Goal: Information Seeking & Learning: Learn about a topic

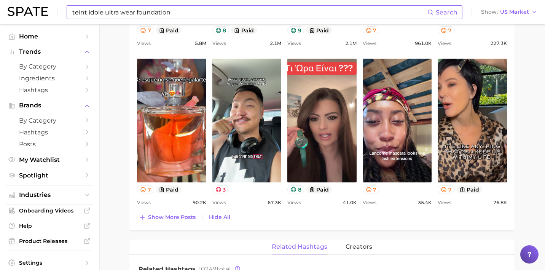
click at [219, 13] on input "teint idole ultra wear foundation" at bounding box center [250, 12] width 356 height 13
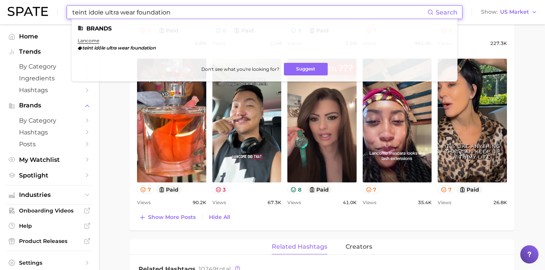
click at [219, 13] on input "teint idole ultra wear foundation" at bounding box center [250, 12] width 356 height 13
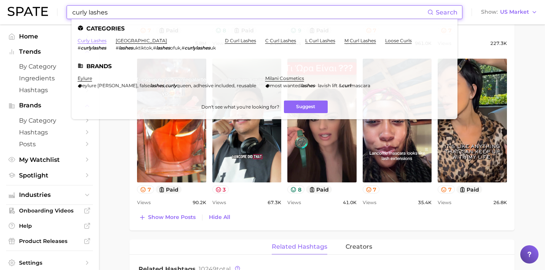
type input "curly lashes"
click at [91, 43] on link "curly lashes" at bounding box center [92, 41] width 29 height 6
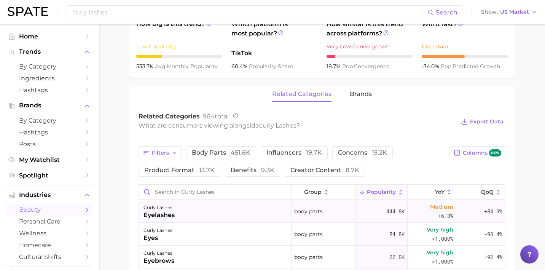
scroll to position [289, 0]
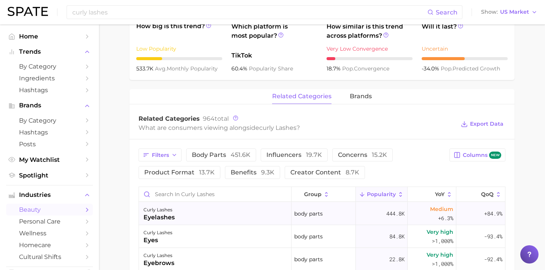
click at [234, 216] on div "curly lashes eyelashes" at bounding box center [215, 213] width 153 height 23
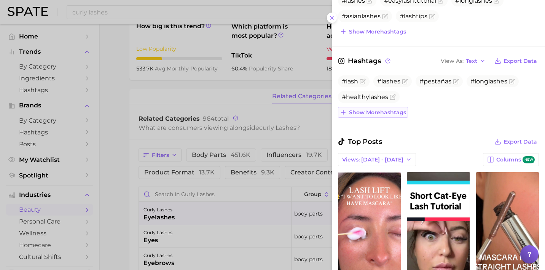
scroll to position [262, 0]
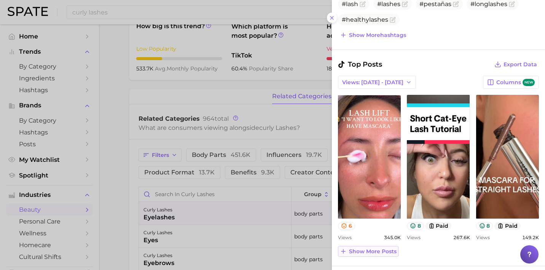
click at [364, 251] on span "Show more posts" at bounding box center [373, 251] width 48 height 6
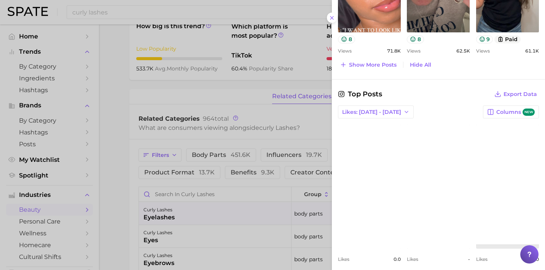
scroll to position [611, 0]
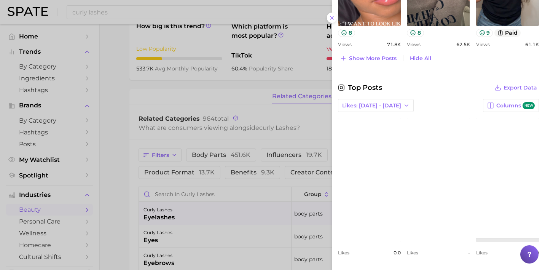
click at [360, 184] on link "view post on Instagram" at bounding box center [369, 180] width 63 height 124
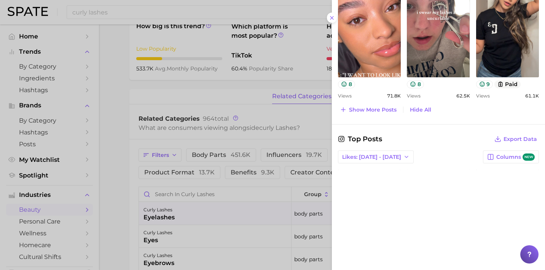
scroll to position [514, 0]
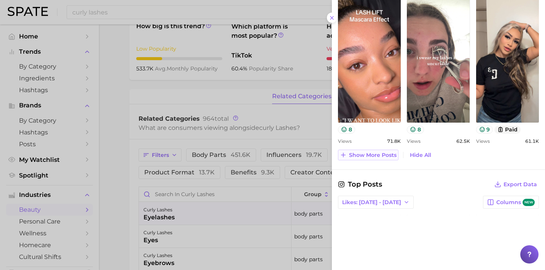
click at [370, 153] on span "Show more posts" at bounding box center [373, 155] width 48 height 6
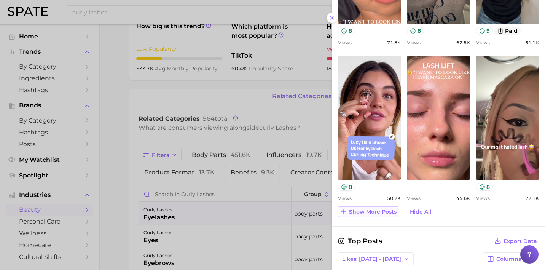
scroll to position [610, 0]
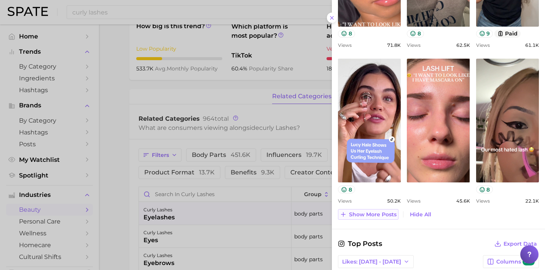
click at [368, 217] on span "Show more posts" at bounding box center [373, 214] width 48 height 6
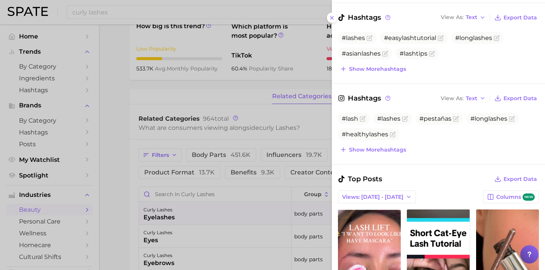
scroll to position [139, 0]
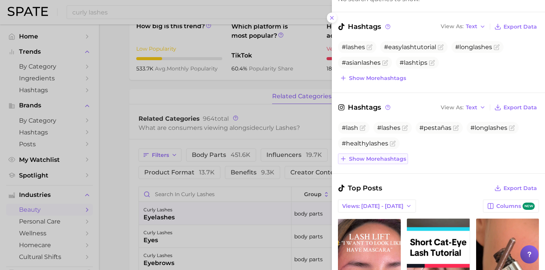
click at [364, 158] on span "Show more hashtags" at bounding box center [377, 159] width 57 height 6
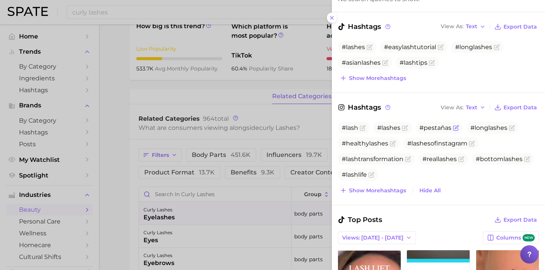
click at [445, 125] on span "#pestañas" at bounding box center [436, 127] width 32 height 7
click at [434, 128] on span "#pestañas" at bounding box center [436, 127] width 32 height 7
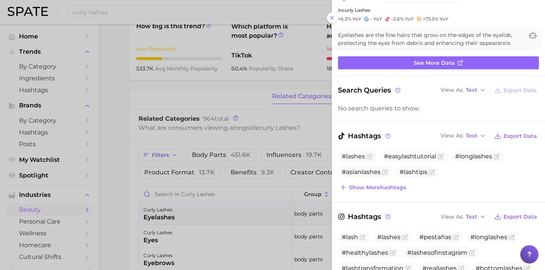
scroll to position [0, 0]
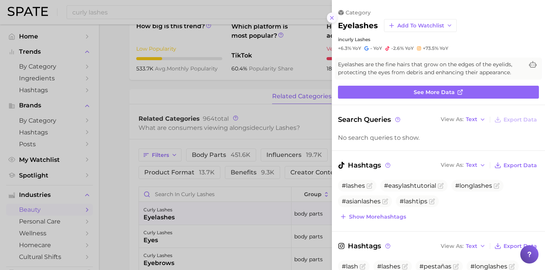
click at [332, 19] on icon at bounding box center [332, 18] width 6 height 6
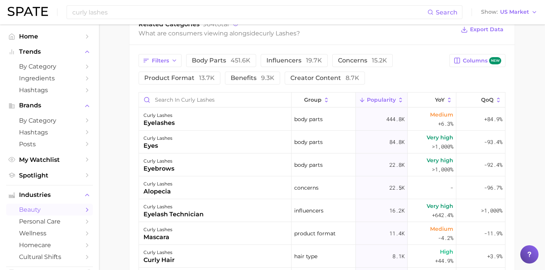
scroll to position [385, 0]
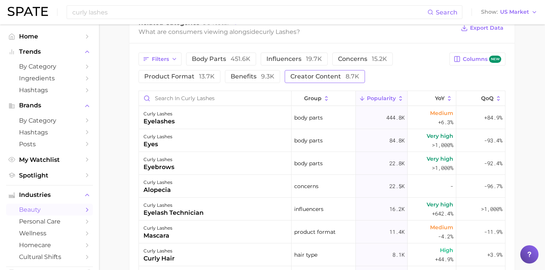
click at [335, 76] on span "creator content 8.7k" at bounding box center [325, 76] width 69 height 6
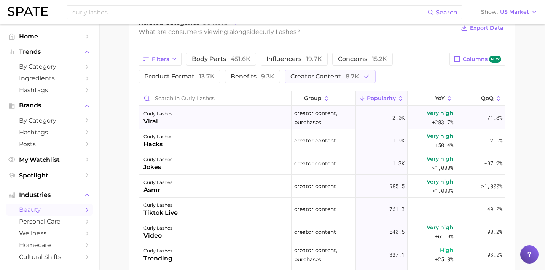
click at [222, 123] on div "curly lashes viral" at bounding box center [215, 117] width 153 height 23
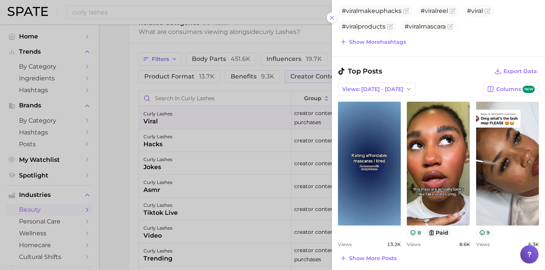
scroll to position [257, 0]
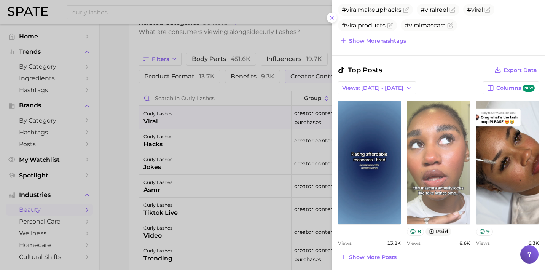
click at [437, 184] on link "view post on TikTok" at bounding box center [438, 163] width 63 height 124
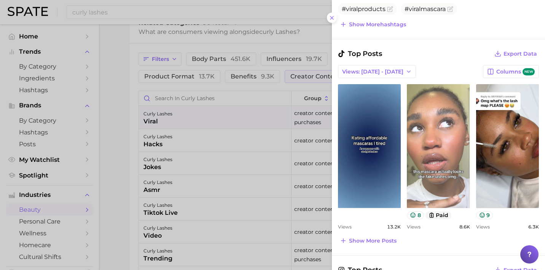
scroll to position [282, 0]
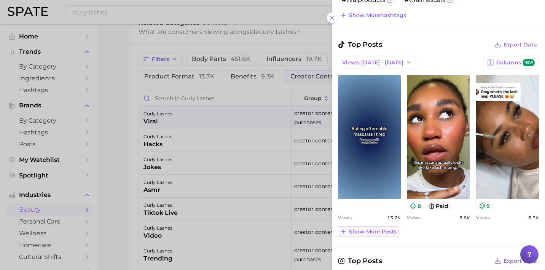
click at [367, 232] on span "Show more posts" at bounding box center [373, 231] width 48 height 6
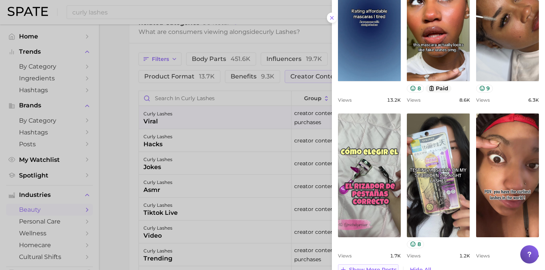
scroll to position [402, 0]
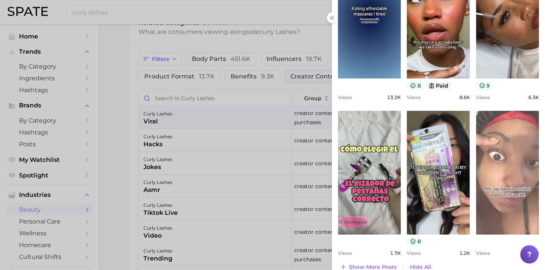
click at [506, 210] on link "view post on TikTok" at bounding box center [507, 173] width 63 height 124
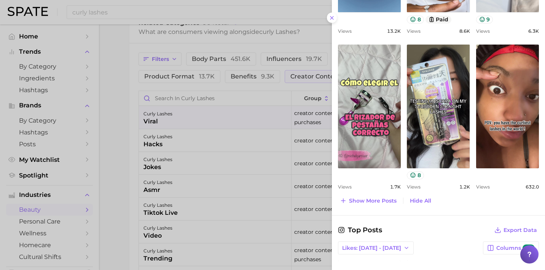
scroll to position [487, 0]
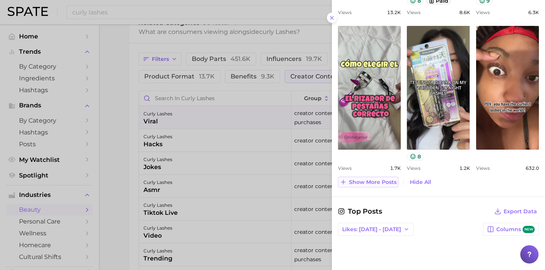
click at [370, 183] on span "Show more posts" at bounding box center [373, 182] width 48 height 6
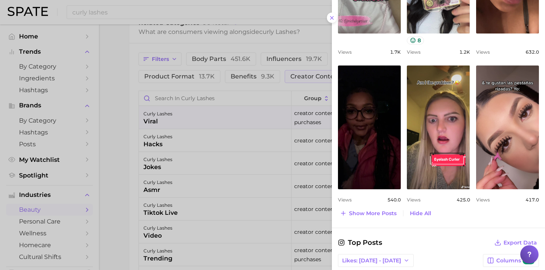
scroll to position [615, 0]
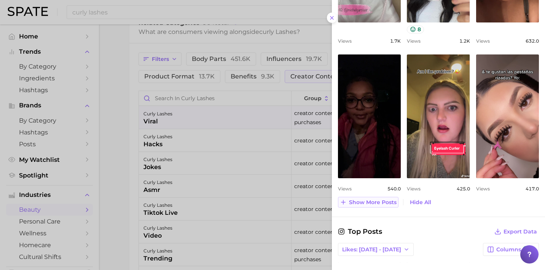
click at [377, 200] on span "Show more posts" at bounding box center [373, 202] width 48 height 6
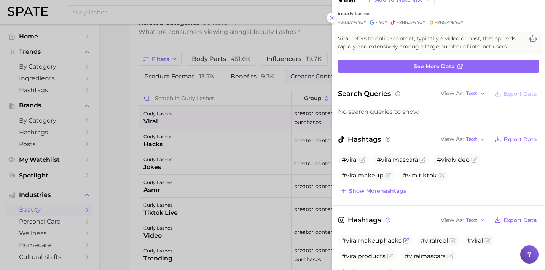
scroll to position [0, 0]
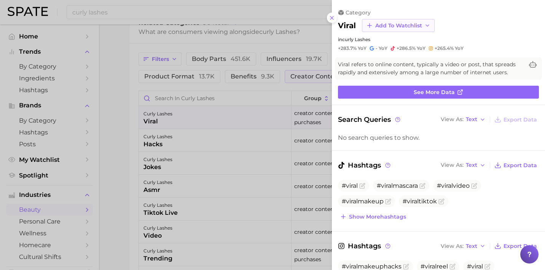
click at [408, 26] on span "Add to Watchlist" at bounding box center [398, 25] width 47 height 6
click at [404, 67] on span "curl goddess" at bounding box center [393, 67] width 37 height 6
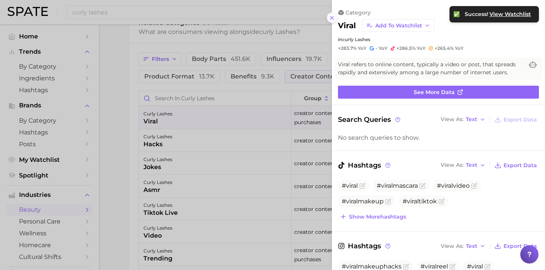
click at [334, 18] on icon at bounding box center [332, 18] width 6 height 6
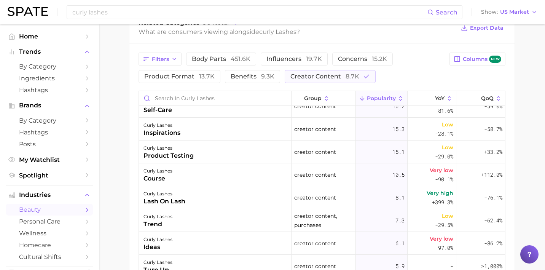
scroll to position [428, 0]
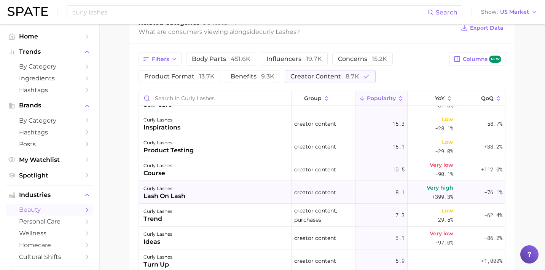
click at [241, 195] on div "curly lashes lash on lash" at bounding box center [215, 192] width 153 height 23
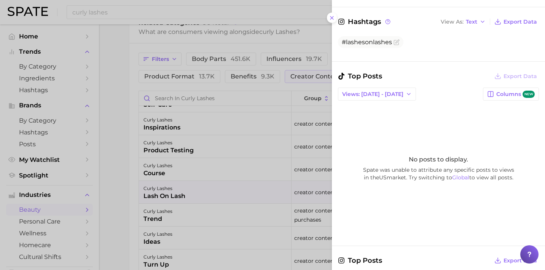
scroll to position [224, 0]
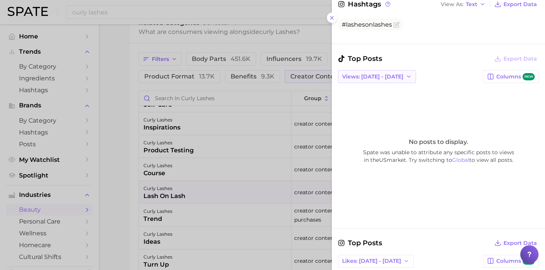
click at [380, 72] on button "Views: [DATE] - [DATE]" at bounding box center [377, 76] width 78 height 13
click at [379, 102] on button "Total Views" at bounding box center [380, 104] width 84 height 14
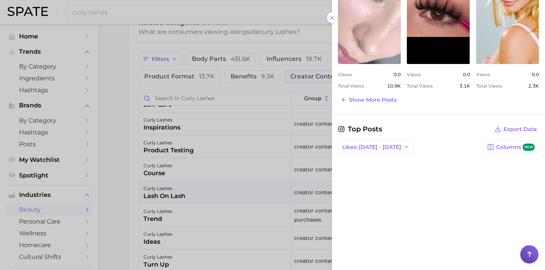
scroll to position [361, 0]
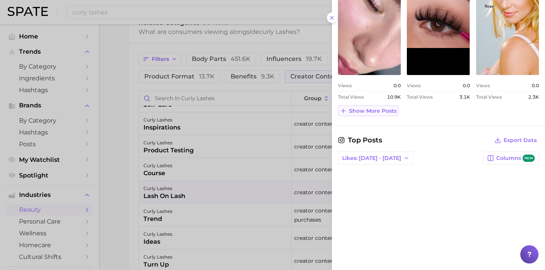
click at [378, 111] on span "Show more posts" at bounding box center [373, 111] width 48 height 6
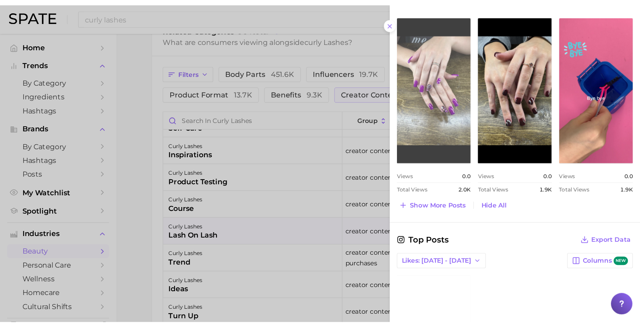
scroll to position [573, 0]
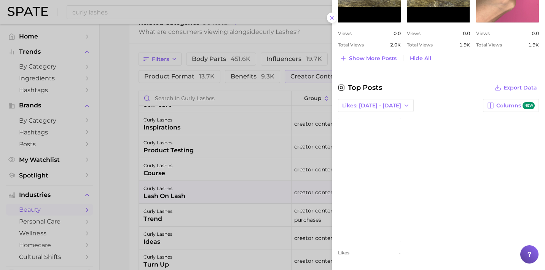
click at [238, 97] on div at bounding box center [272, 135] width 545 height 270
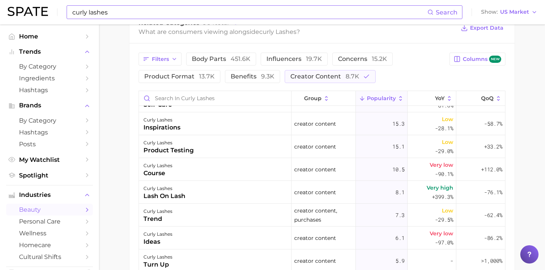
click at [208, 9] on input "curly lashes" at bounding box center [250, 12] width 356 height 13
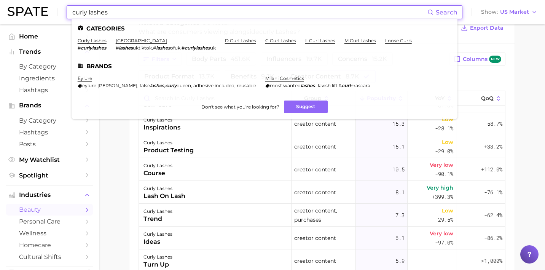
click at [208, 9] on input "curly lashes" at bounding box center [250, 12] width 356 height 13
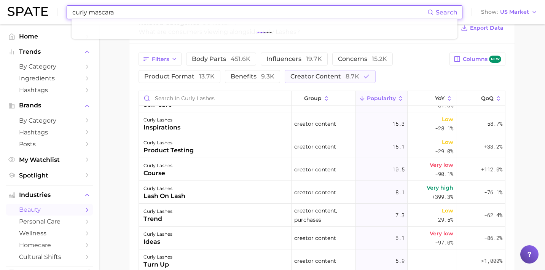
type input "curly mascara"
